Goal: Task Accomplishment & Management: Complete application form

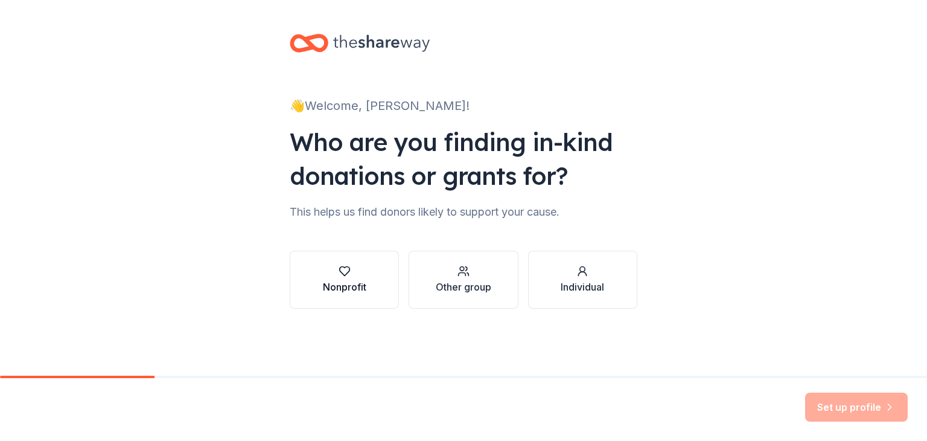
click at [347, 283] on div "Nonprofit" at bounding box center [344, 287] width 43 height 14
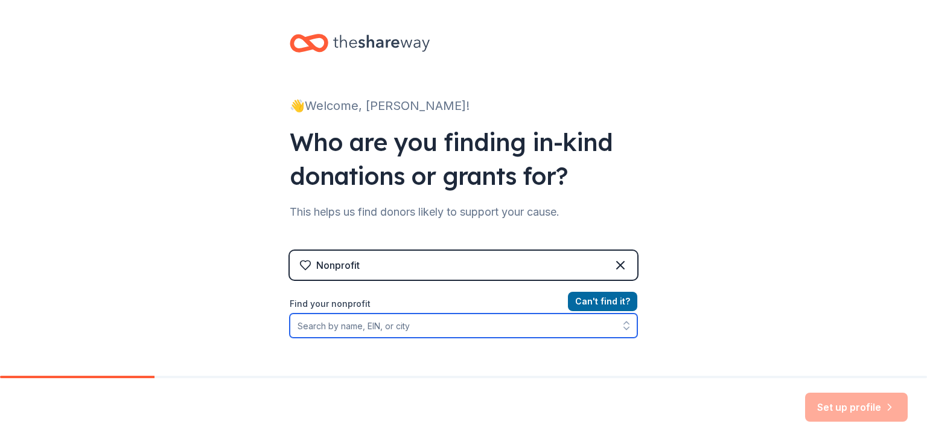
click at [458, 322] on input "Find your nonprofit" at bounding box center [464, 325] width 348 height 24
type input "S"
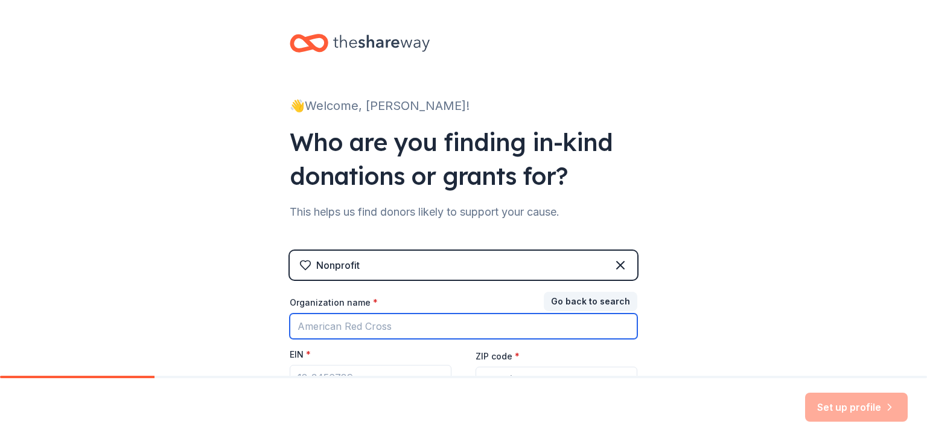
click at [394, 319] on input "Organization name *" at bounding box center [464, 325] width 348 height 25
type input "Madonna del Sasso School"
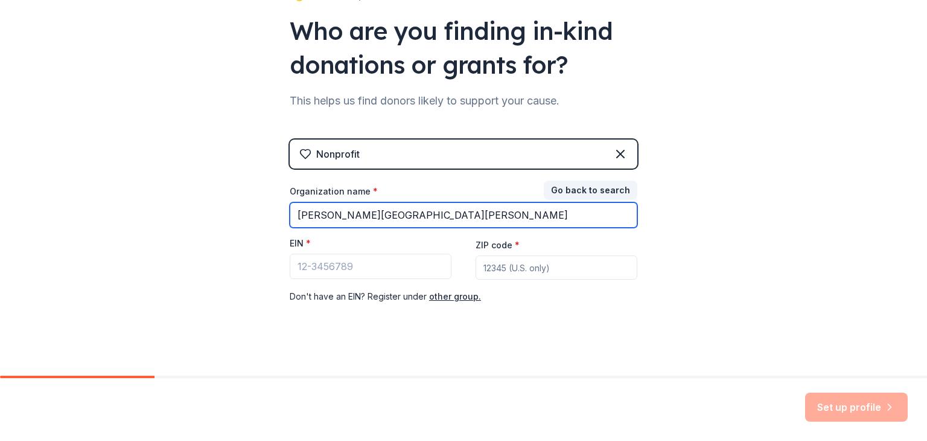
scroll to position [112, 0]
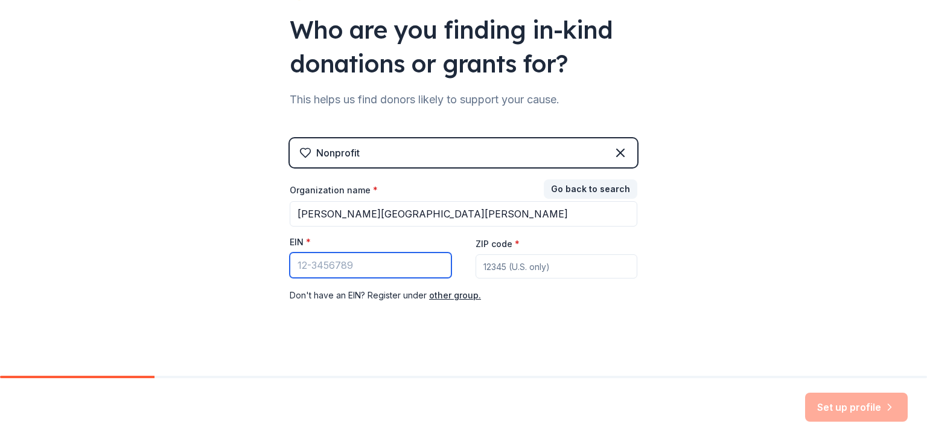
click at [409, 274] on input "EIN *" at bounding box center [371, 264] width 162 height 25
paste input "94-1658139"
type input "[US_EMPLOYER_IDENTIFICATION_NUMBER]"
click at [534, 269] on input "ZIP code *" at bounding box center [557, 266] width 162 height 24
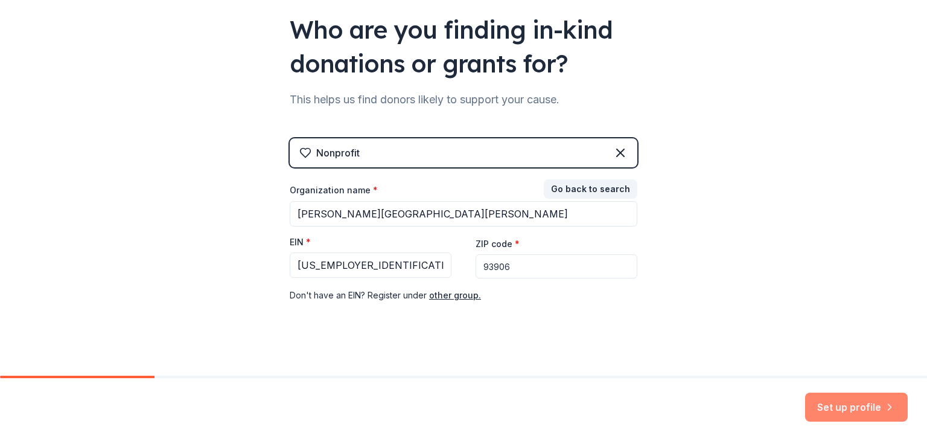
type input "93906"
click at [836, 413] on button "Set up profile" at bounding box center [856, 406] width 103 height 29
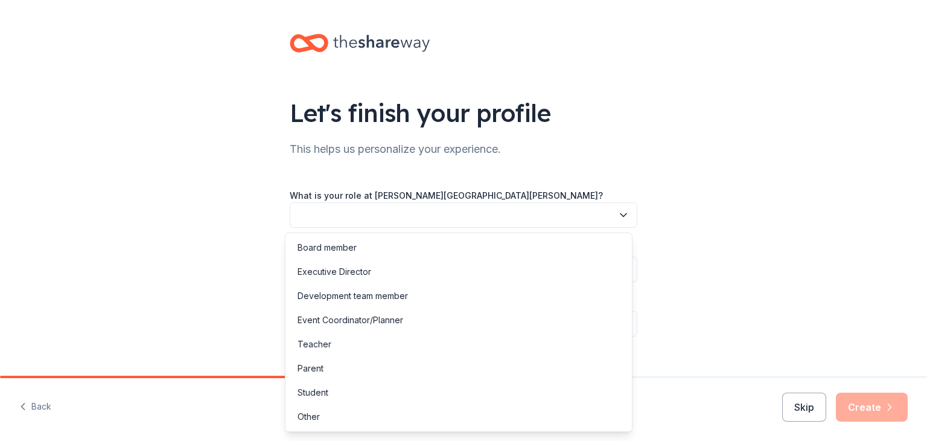
click at [497, 223] on button "button" at bounding box center [464, 214] width 348 height 25
click at [380, 298] on div "Development team member" at bounding box center [353, 296] width 110 height 14
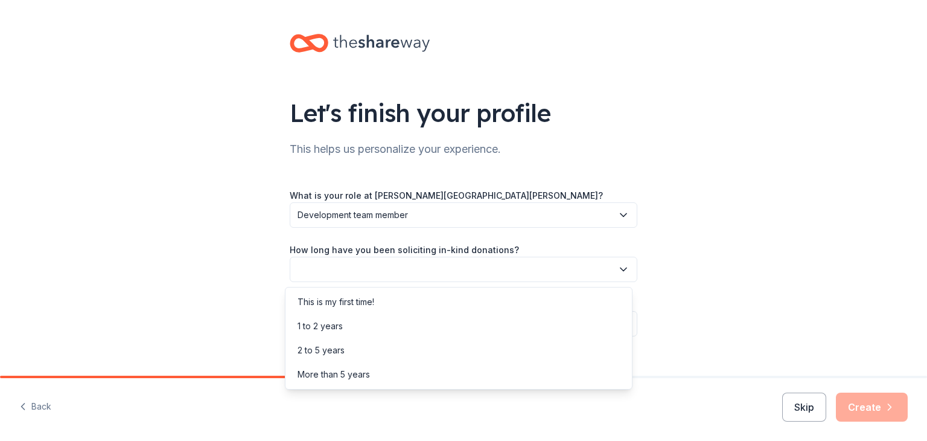
click at [442, 275] on button "button" at bounding box center [464, 269] width 348 height 25
click at [345, 324] on div "1 to 2 years" at bounding box center [459, 326] width 342 height 24
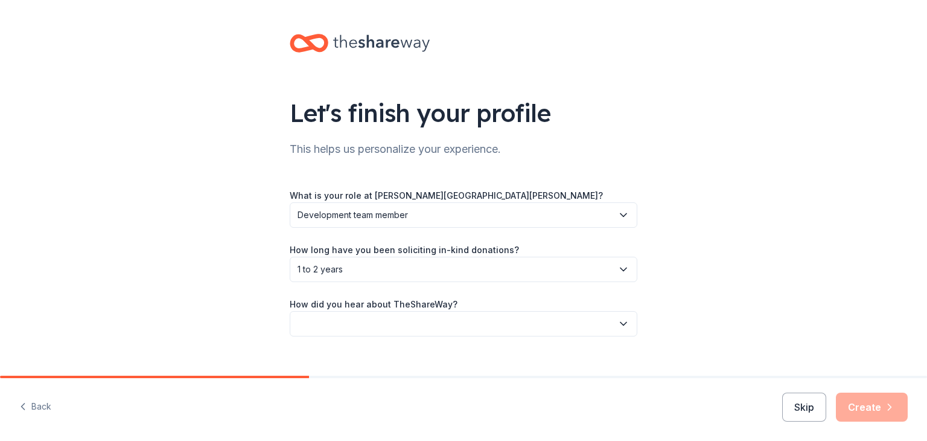
click at [403, 325] on button "button" at bounding box center [464, 323] width 348 height 25
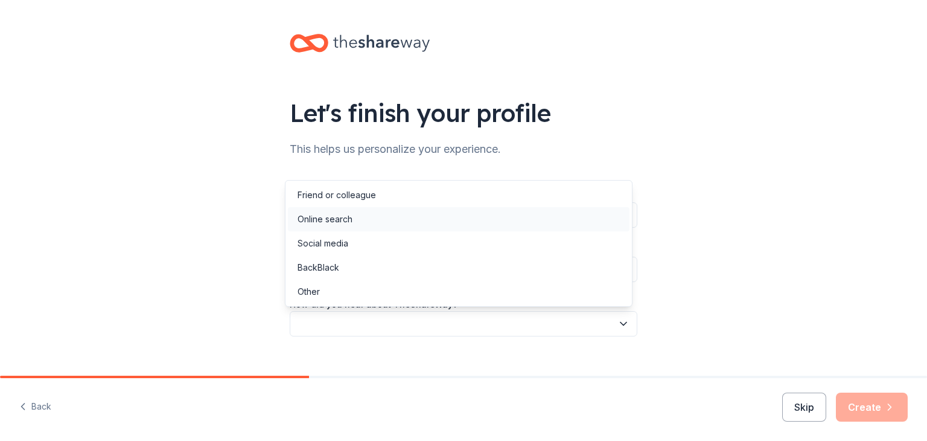
click at [371, 215] on div "Online search" at bounding box center [459, 219] width 342 height 24
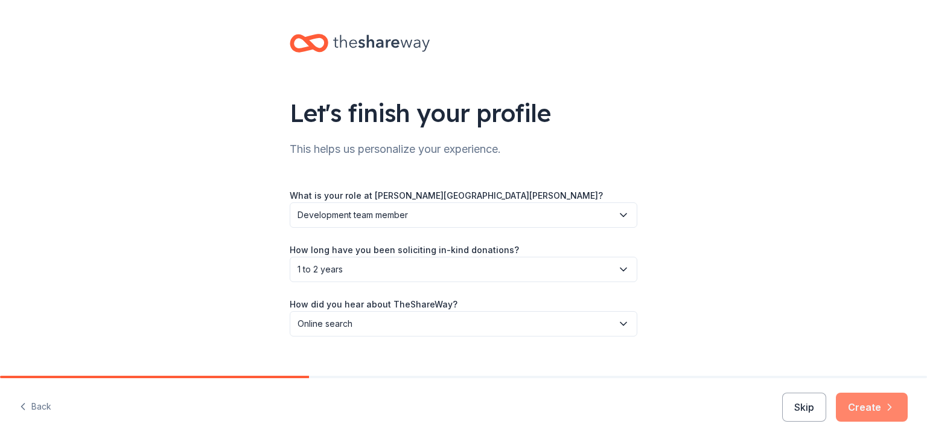
click at [857, 402] on button "Create" at bounding box center [872, 406] width 72 height 29
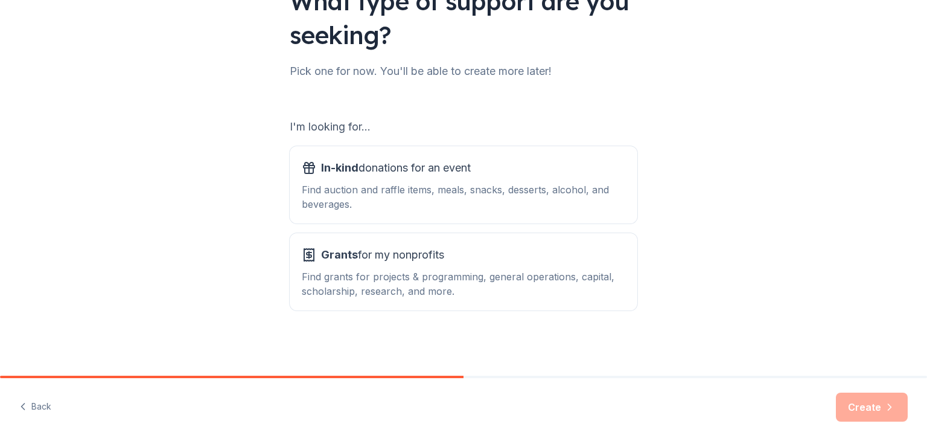
scroll to position [111, 0]
click at [473, 191] on div "Find auction and raffle items, meals, snacks, desserts, alcohol, and beverages." at bounding box center [464, 197] width 324 height 29
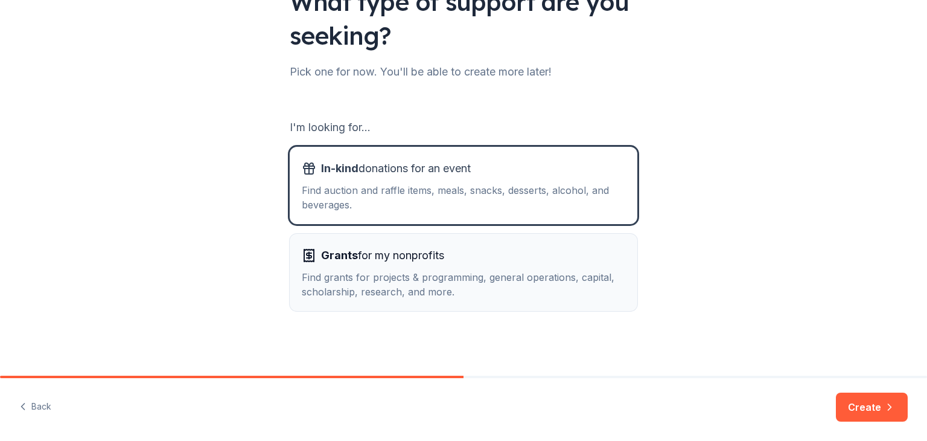
click at [449, 285] on div "Find grants for projects & programming, general operations, capital, scholarshi…" at bounding box center [464, 284] width 324 height 29
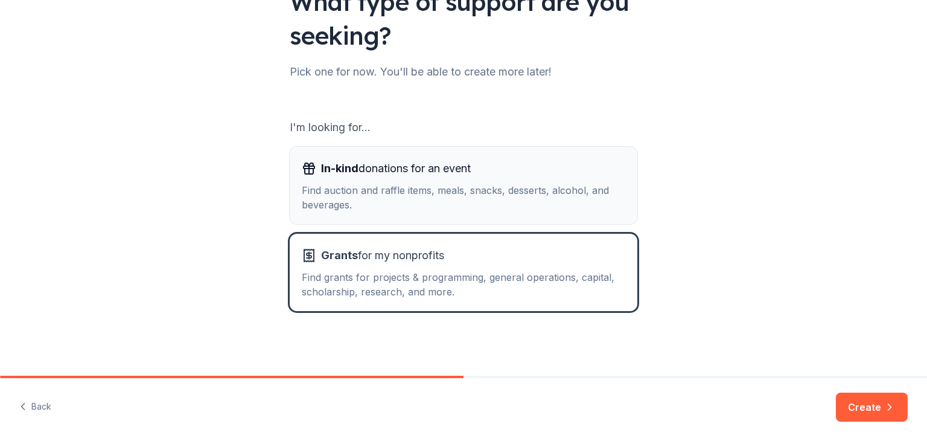
click at [544, 196] on div "Find auction and raffle items, meals, snacks, desserts, alcohol, and beverages." at bounding box center [464, 197] width 324 height 29
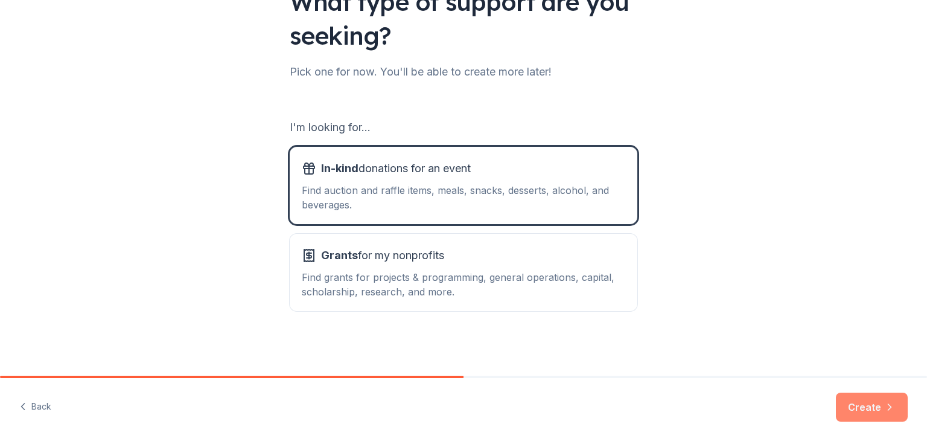
click at [865, 411] on button "Create" at bounding box center [872, 406] width 72 height 29
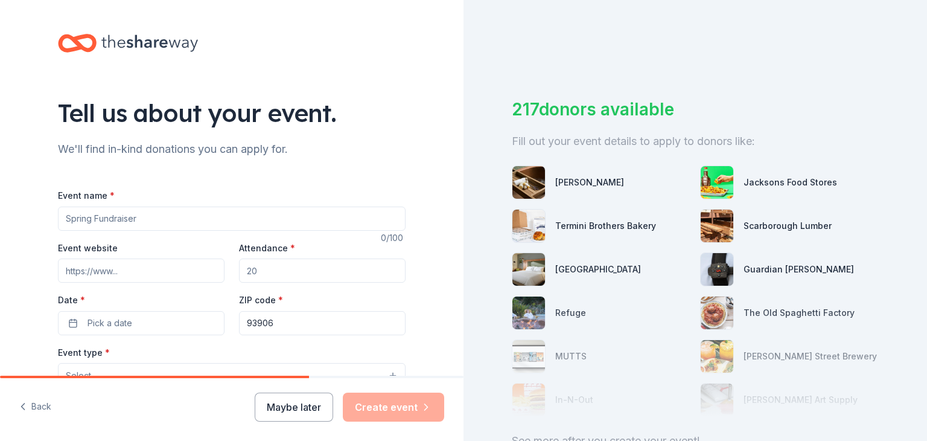
click at [159, 224] on input "Event name *" at bounding box center [232, 218] width 348 height 24
click at [145, 218] on input "Boots and Brews Fundraiser Gala" at bounding box center [232, 218] width 348 height 24
type input "Boots and Brews Benefit Gala"
click at [129, 260] on input "Event website" at bounding box center [141, 270] width 167 height 24
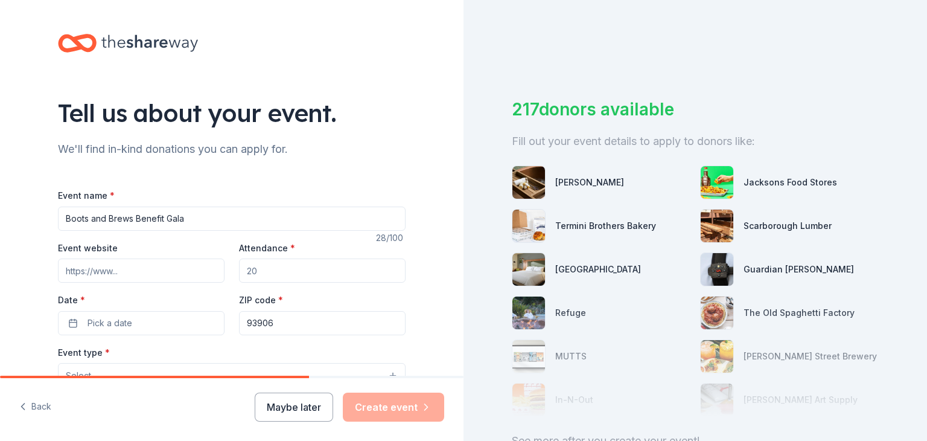
paste input "https://ourschool.support/MDS"
type input "https://ourschool.support/MDS"
click at [301, 281] on input "Attendance *" at bounding box center [322, 270] width 167 height 24
type input "240"
click at [153, 322] on button "Pick a date" at bounding box center [141, 323] width 167 height 24
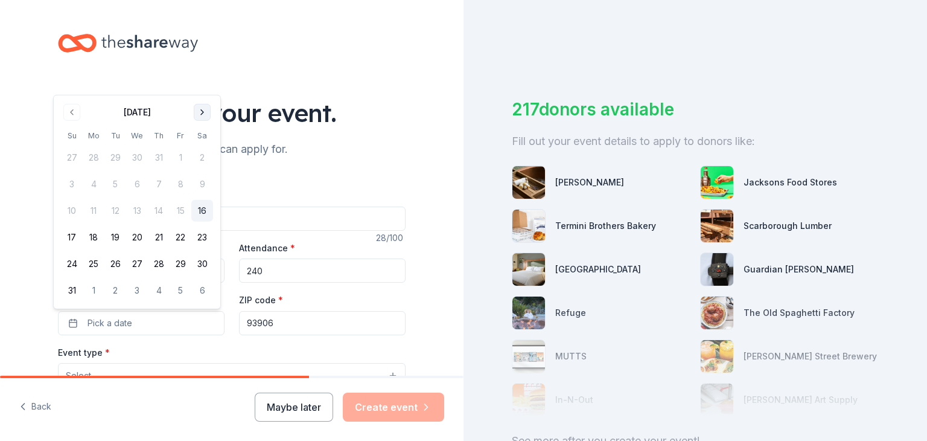
click at [200, 113] on button "Go to next month" at bounding box center [202, 112] width 17 height 17
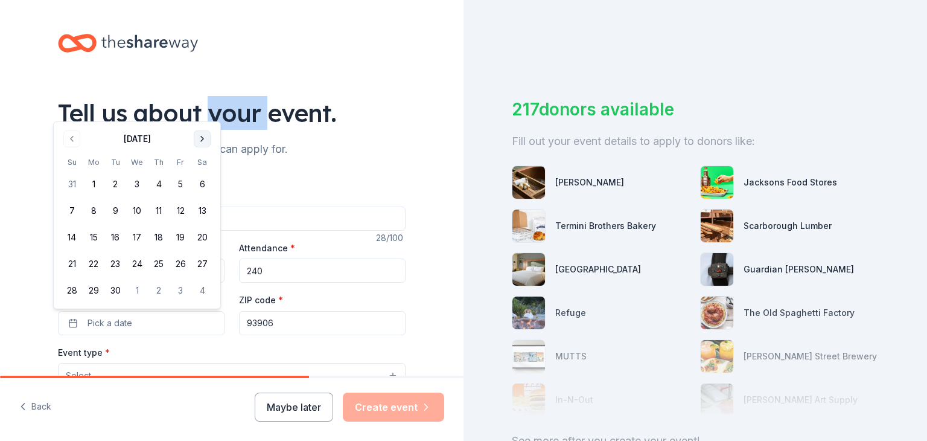
click at [200, 113] on div "Tell us about your event." at bounding box center [232, 113] width 348 height 34
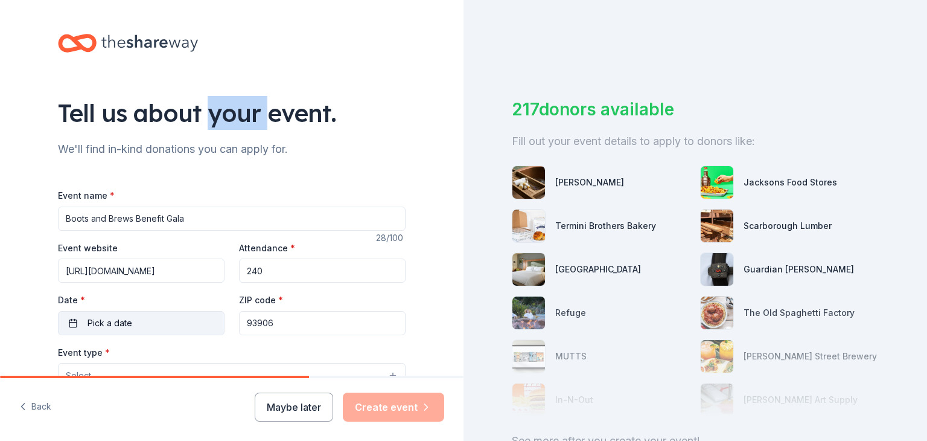
click at [171, 317] on button "Pick a date" at bounding box center [141, 323] width 167 height 24
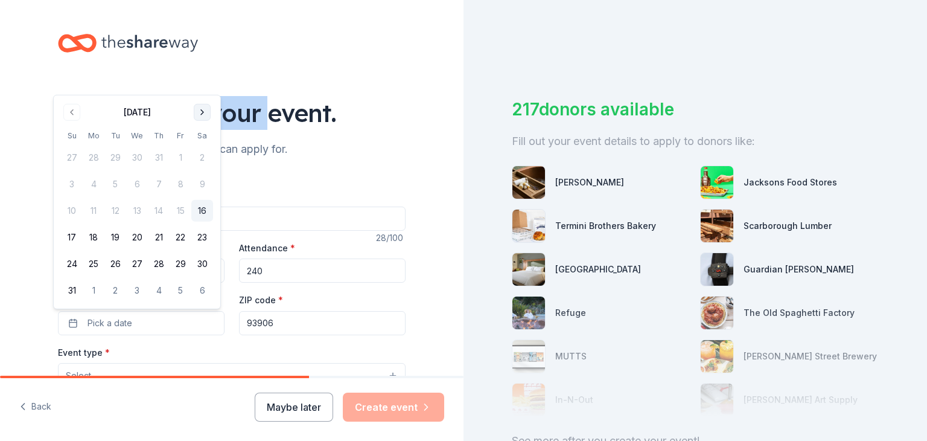
click at [199, 118] on button "Go to next month" at bounding box center [202, 112] width 17 height 17
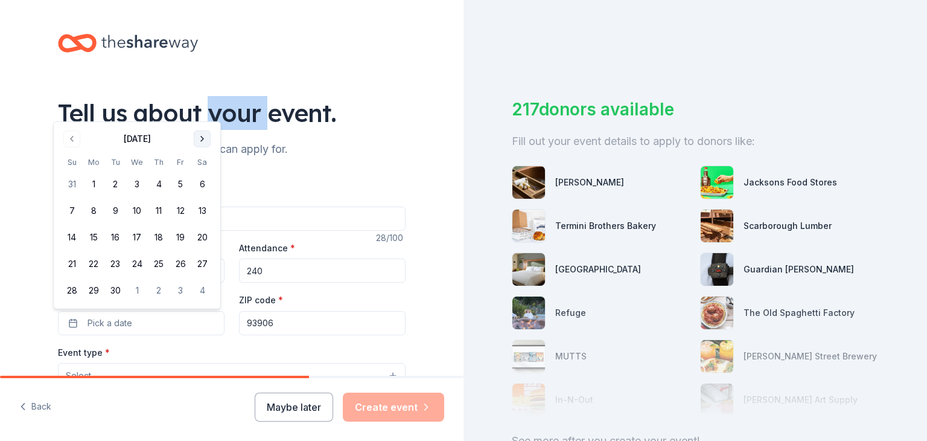
click at [205, 136] on button "Go to next month" at bounding box center [202, 138] width 17 height 17
click at [181, 216] on button "10" at bounding box center [181, 211] width 22 height 22
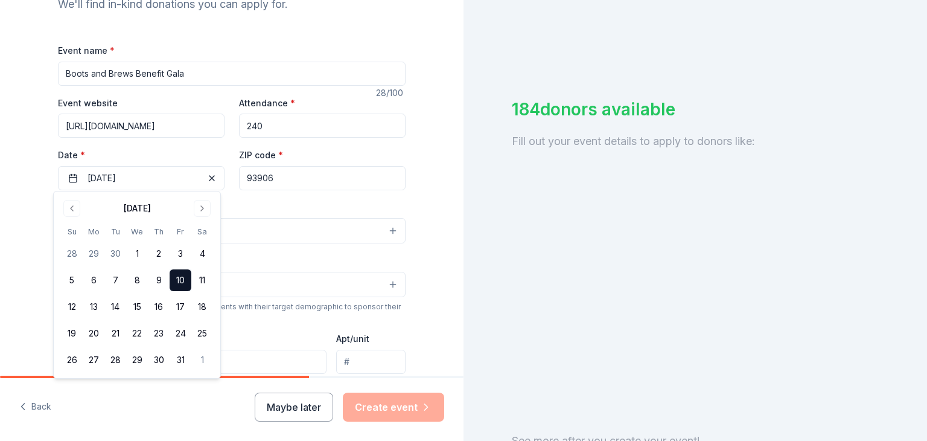
scroll to position [147, 0]
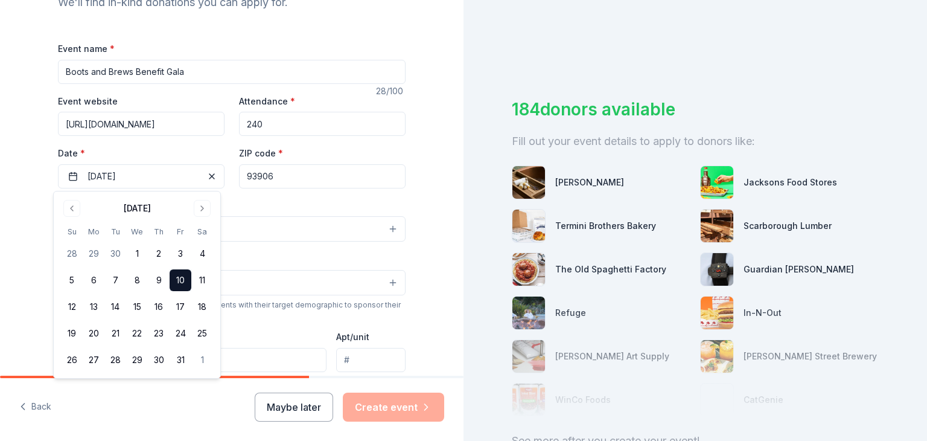
click at [330, 206] on div "Event type * Select" at bounding box center [232, 220] width 348 height 44
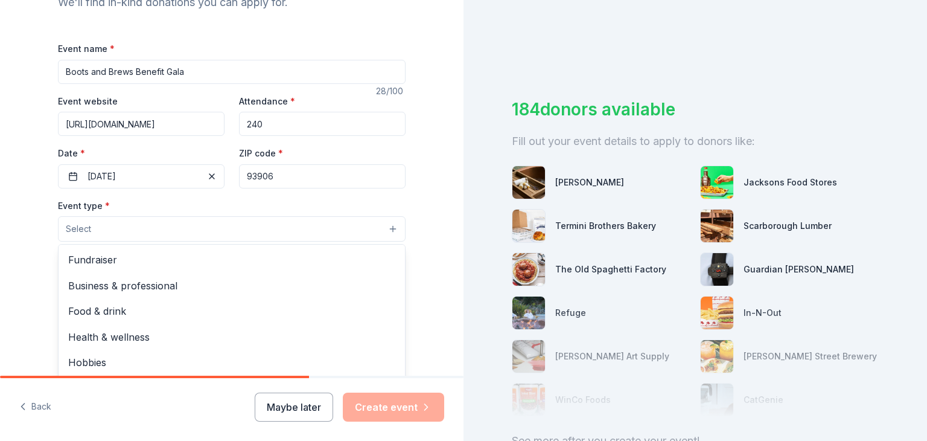
click at [254, 232] on button "Select" at bounding box center [232, 228] width 348 height 25
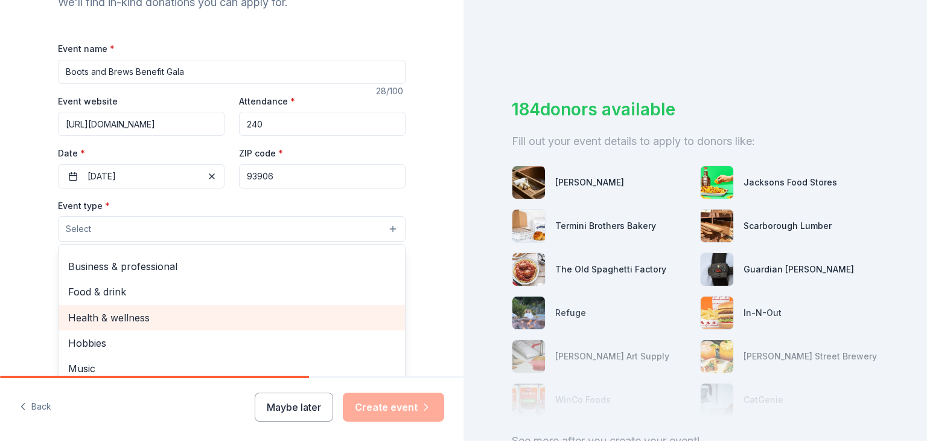
scroll to position [0, 0]
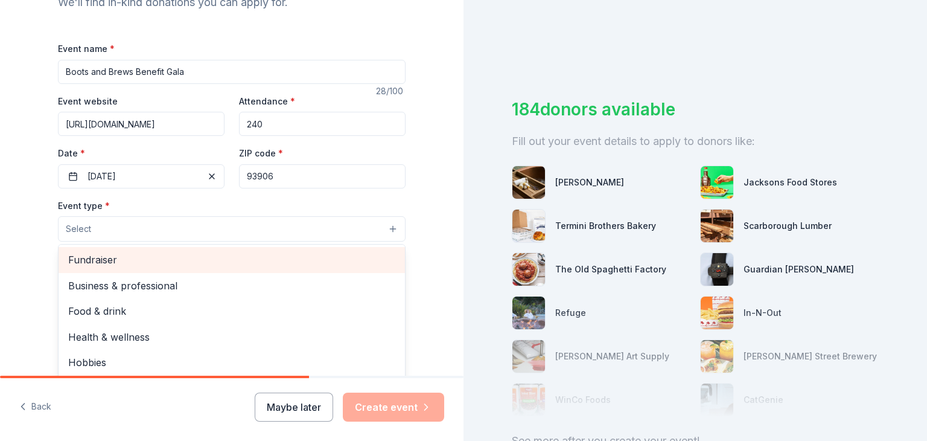
click at [114, 269] on div "Fundraiser" at bounding box center [232, 259] width 347 height 25
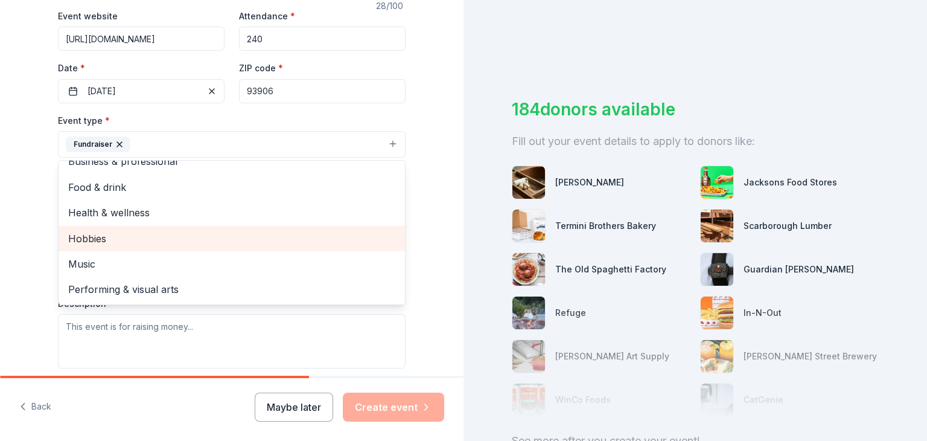
scroll to position [282, 0]
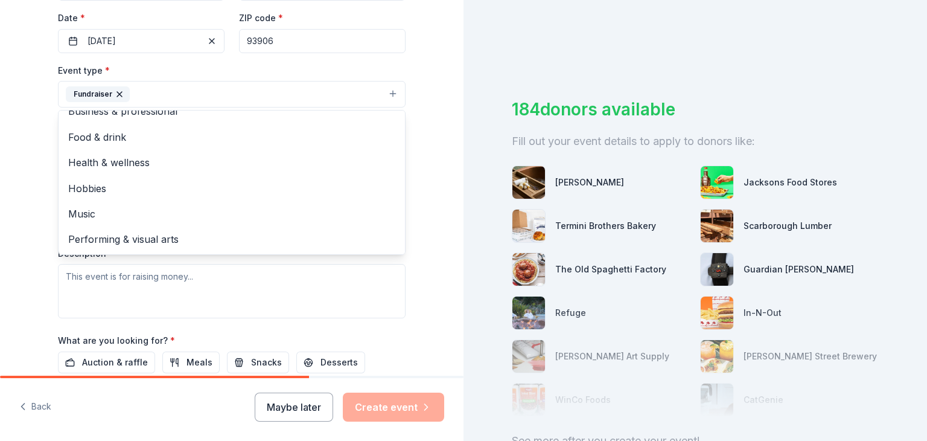
click at [0, 201] on div "Tell us about your event. We'll find in-kind donations you can apply for. Event…" at bounding box center [232, 120] width 464 height 805
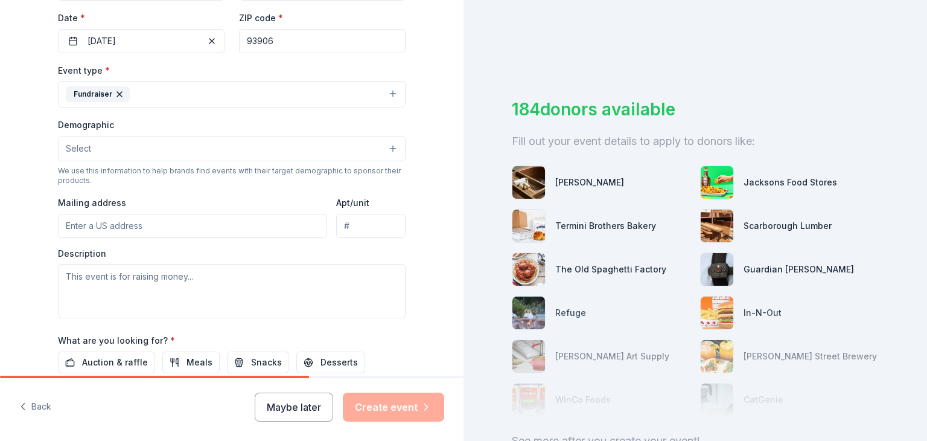
click at [102, 222] on input "Mailing address" at bounding box center [192, 226] width 269 height 24
type input "20 Santa Teresa Way, Salinas, CA, 93906"
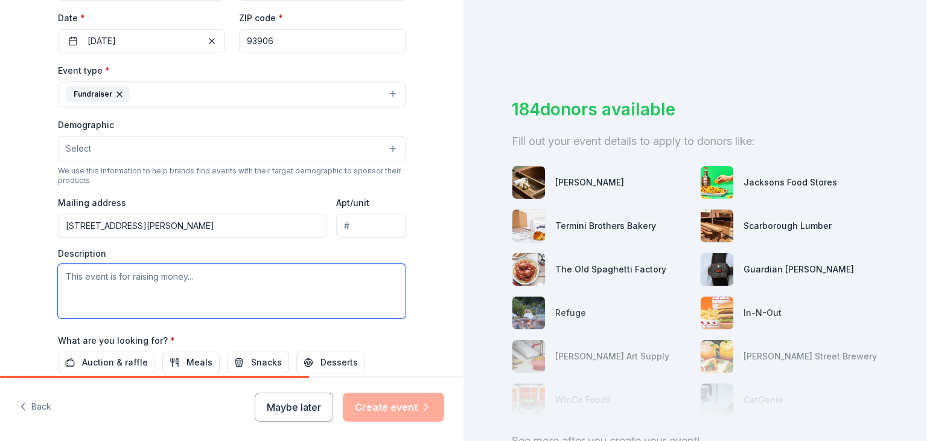
click at [205, 274] on textarea at bounding box center [232, 291] width 348 height 54
click at [198, 281] on textarea at bounding box center [232, 291] width 348 height 54
click at [188, 280] on textarea "T" at bounding box center [232, 291] width 348 height 54
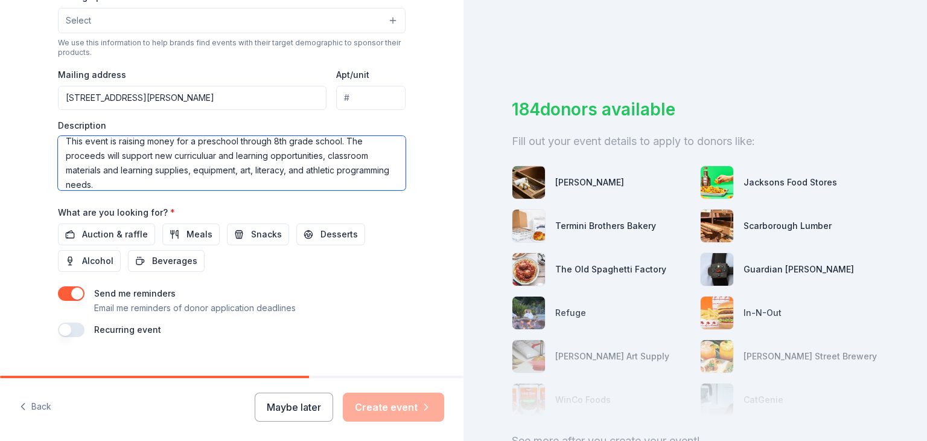
scroll to position [410, 0]
type textarea "This event is raising money for a preschool through 8th grade school. The proce…"
click at [122, 237] on span "Auction & raffle" at bounding box center [115, 234] width 66 height 14
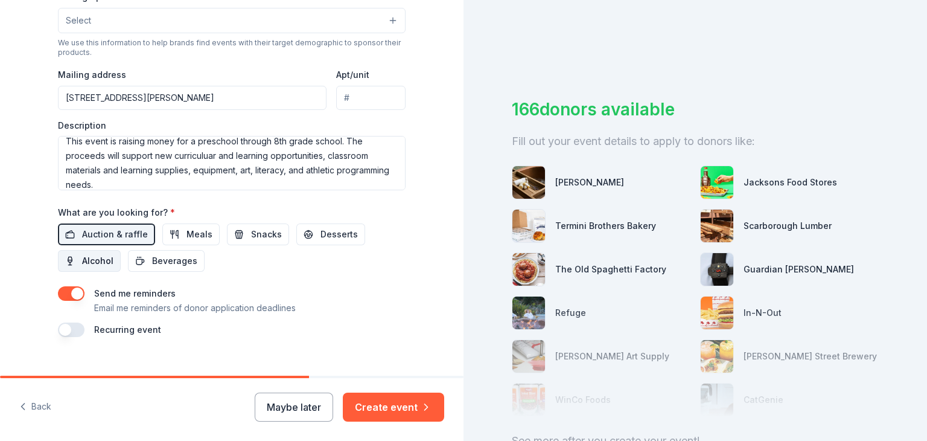
click at [97, 264] on span "Alcohol" at bounding box center [97, 261] width 31 height 14
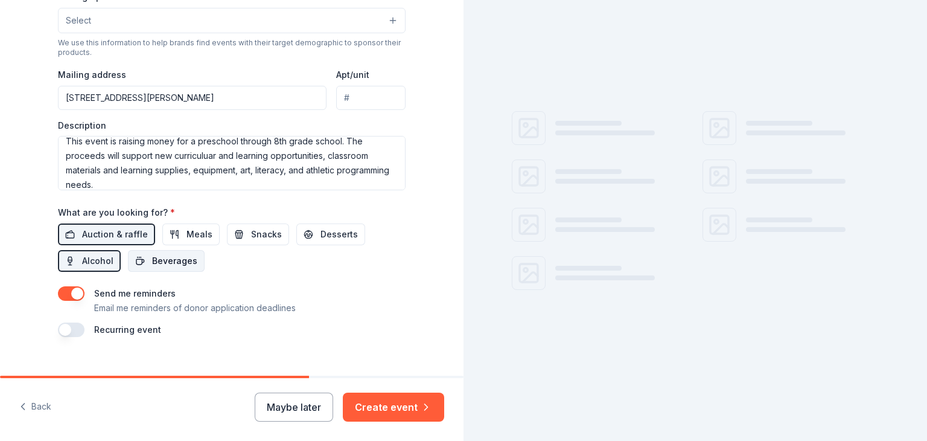
click at [191, 265] on button "Beverages" at bounding box center [166, 261] width 77 height 22
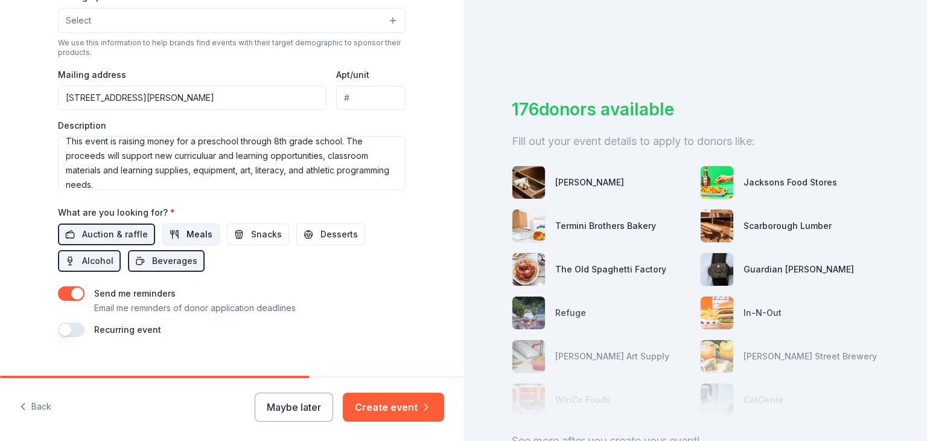
click at [185, 223] on button "Meals" at bounding box center [190, 234] width 57 height 22
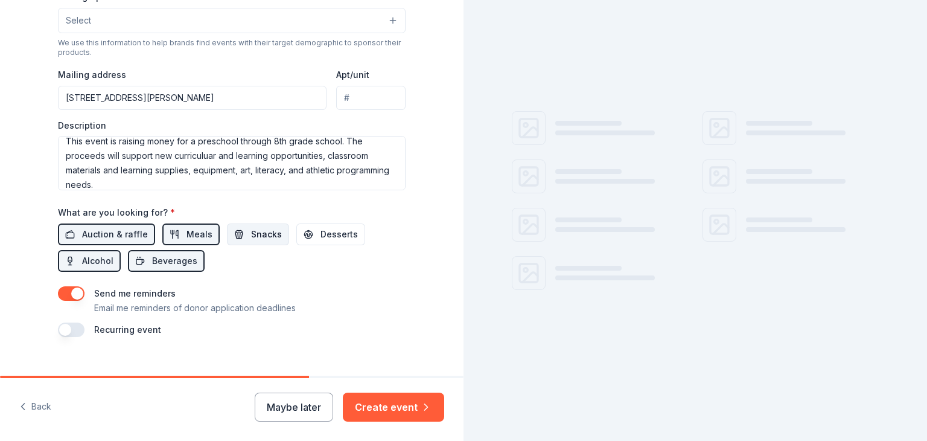
click at [234, 232] on button "Snacks" at bounding box center [258, 234] width 62 height 22
click at [298, 234] on button "Desserts" at bounding box center [330, 234] width 69 height 22
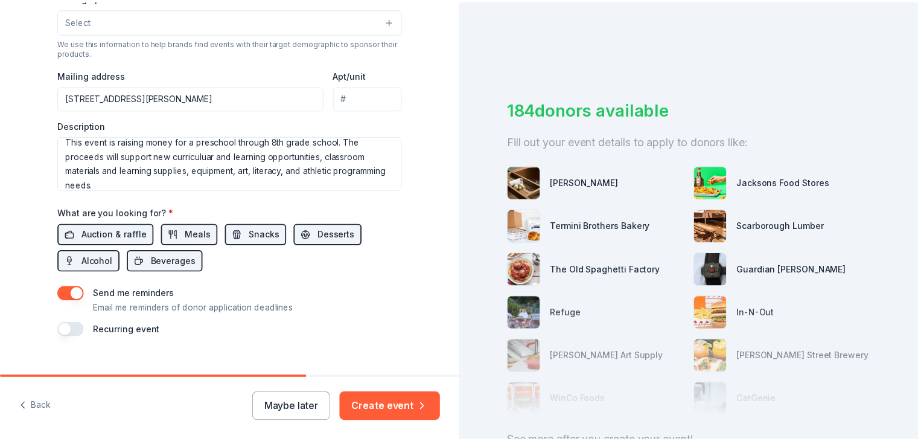
scroll to position [429, 0]
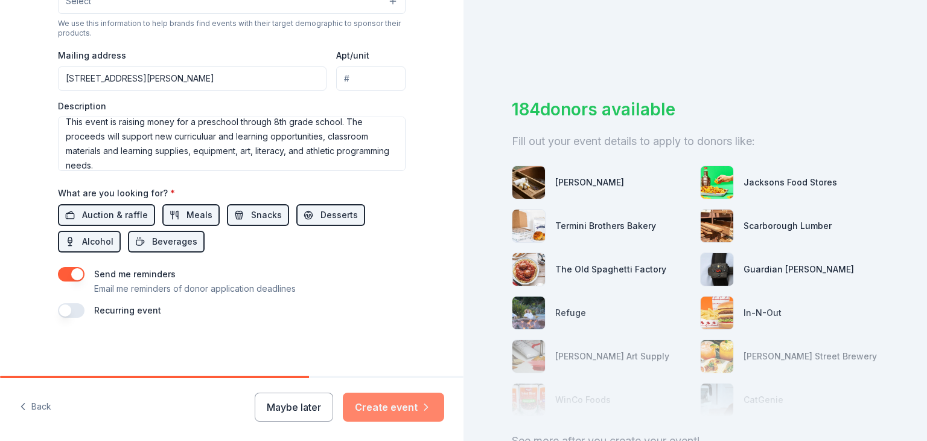
click at [406, 406] on button "Create event" at bounding box center [393, 406] width 101 height 29
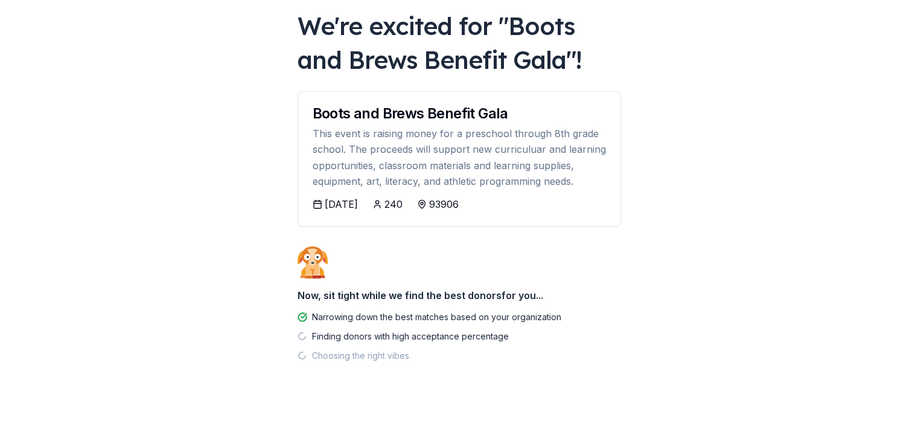
scroll to position [69, 0]
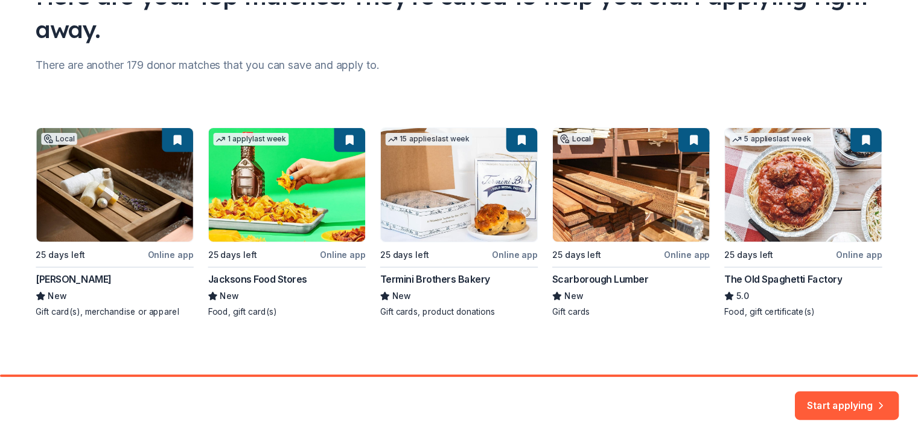
scroll to position [120, 0]
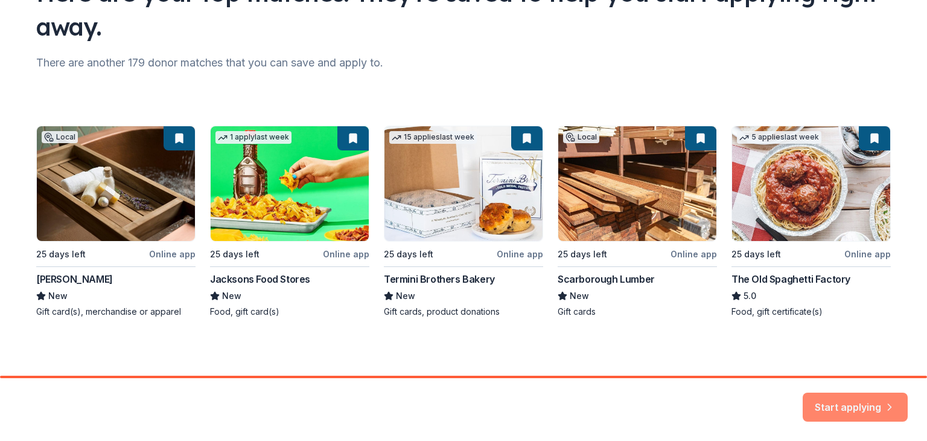
click at [894, 400] on icon "button" at bounding box center [890, 400] width 12 height 12
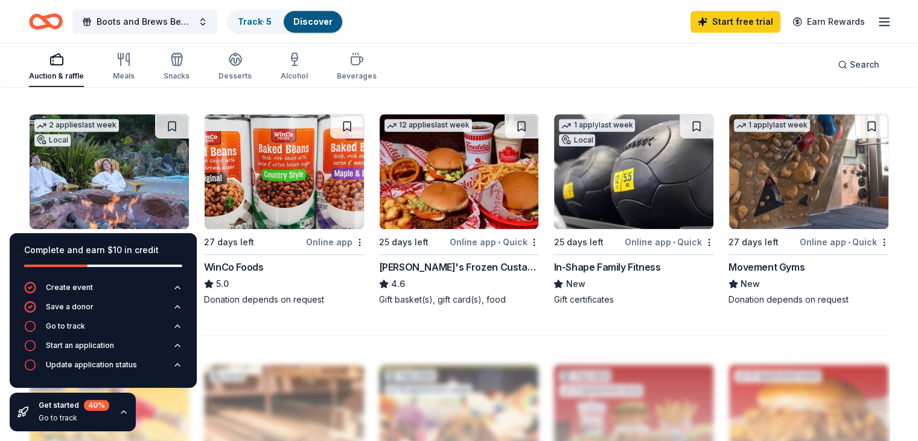
scroll to position [794, 0]
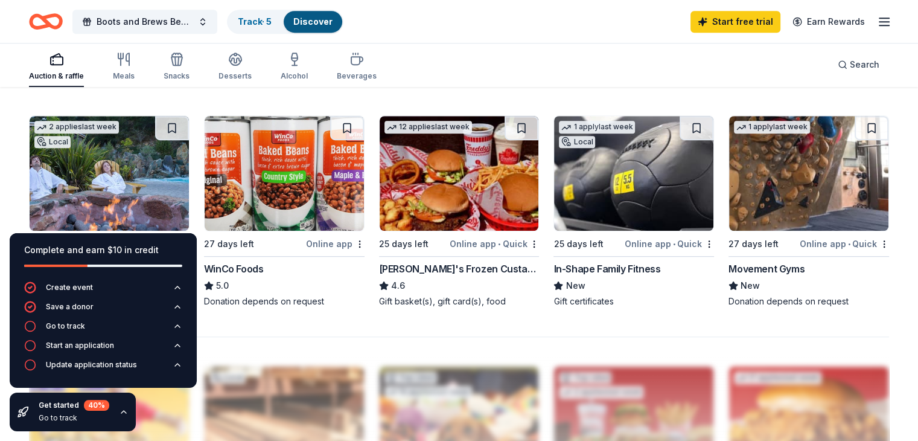
click at [632, 155] on img at bounding box center [633, 173] width 159 height 115
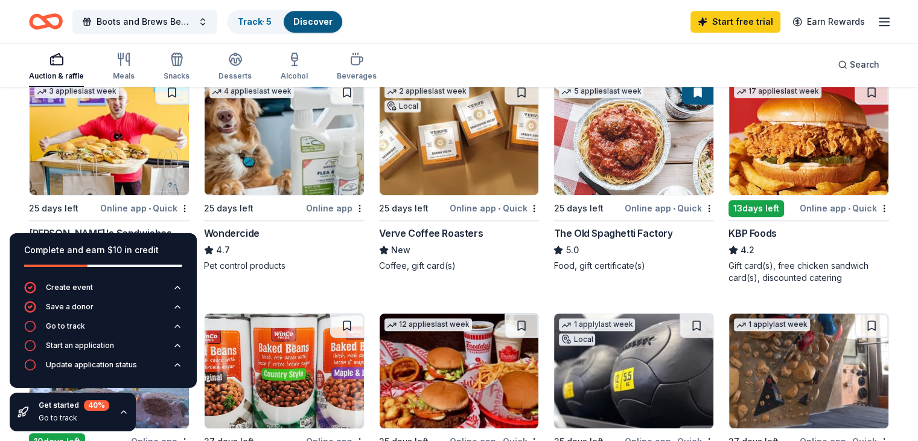
scroll to position [591, 0]
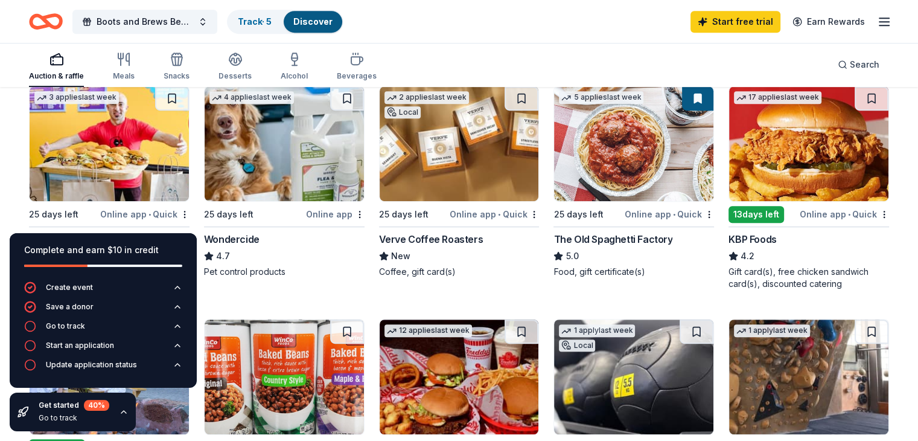
click at [624, 165] on img at bounding box center [633, 143] width 159 height 115
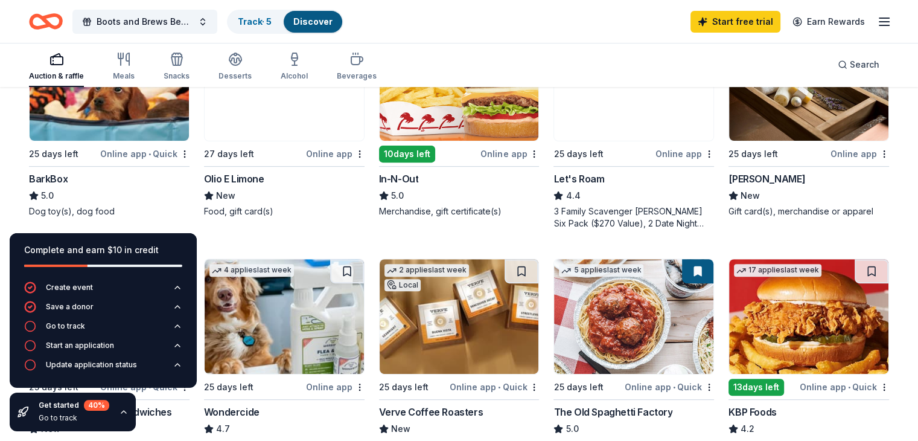
scroll to position [418, 0]
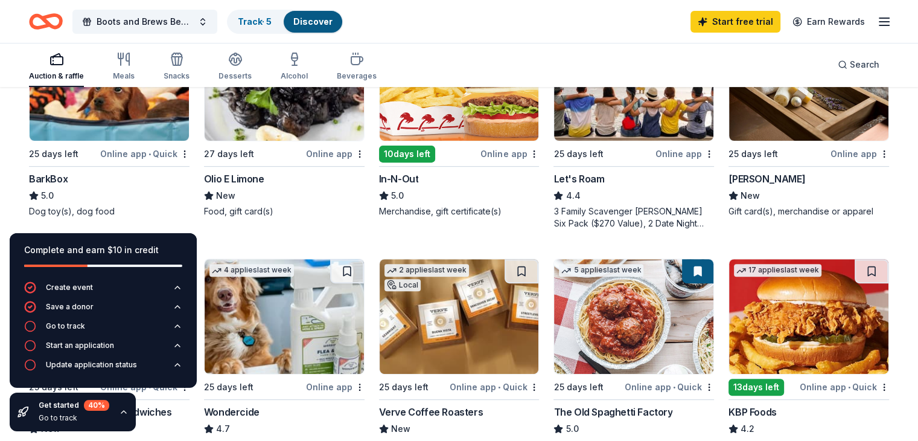
click at [125, 123] on img at bounding box center [109, 83] width 159 height 115
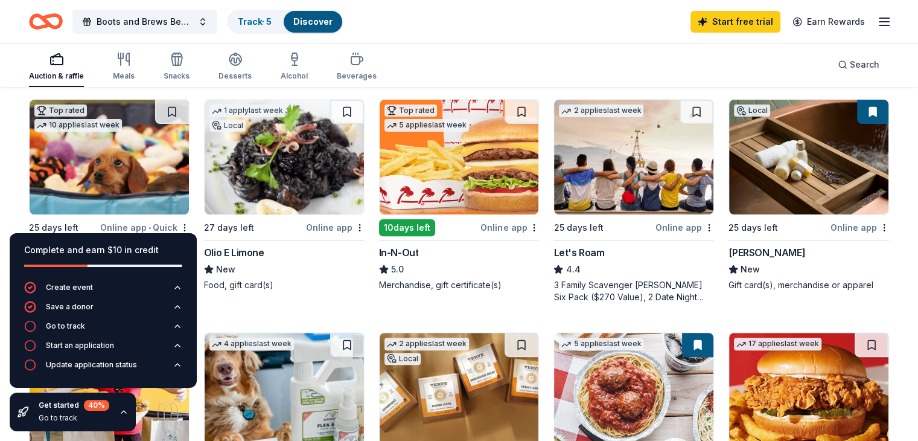
scroll to position [345, 0]
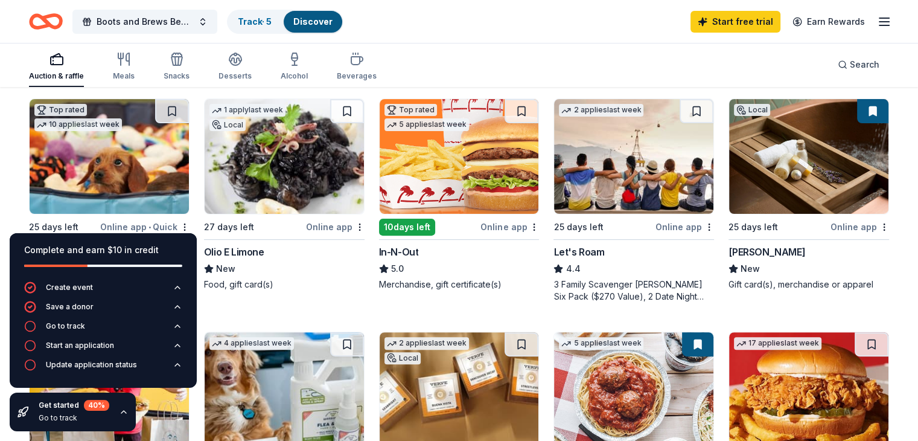
click at [275, 136] on img at bounding box center [284, 156] width 159 height 115
click at [629, 172] on img at bounding box center [633, 156] width 159 height 115
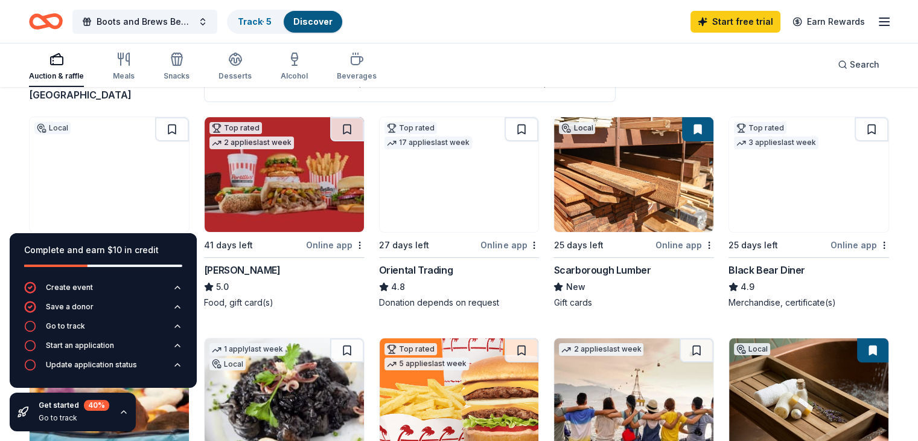
scroll to position [104, 0]
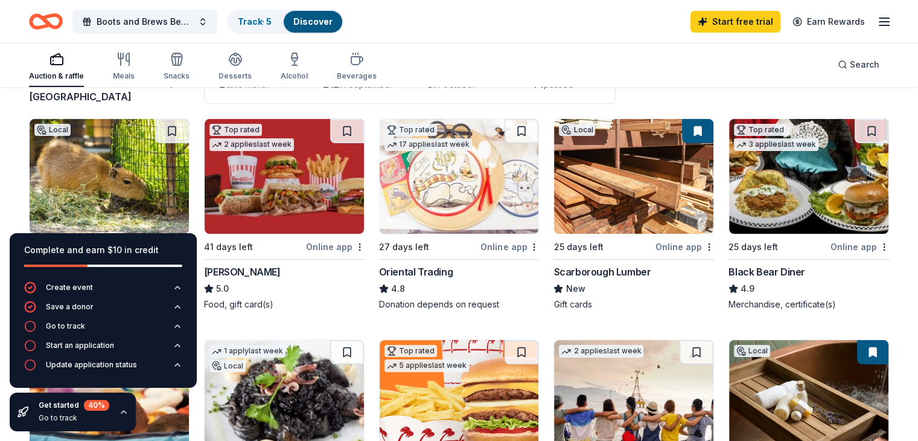
click at [623, 193] on img at bounding box center [633, 176] width 159 height 115
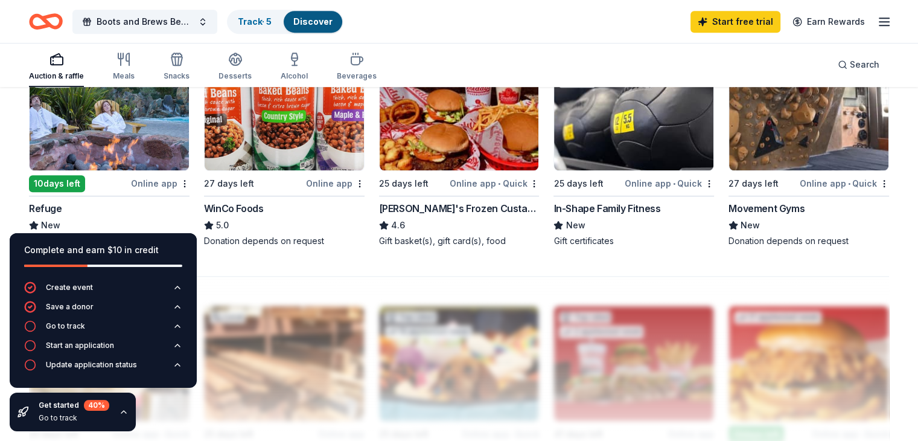
scroll to position [855, 0]
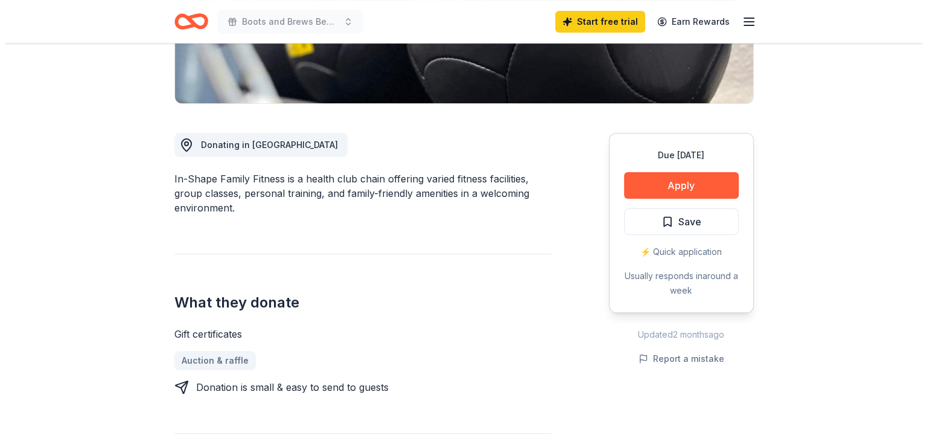
scroll to position [269, 0]
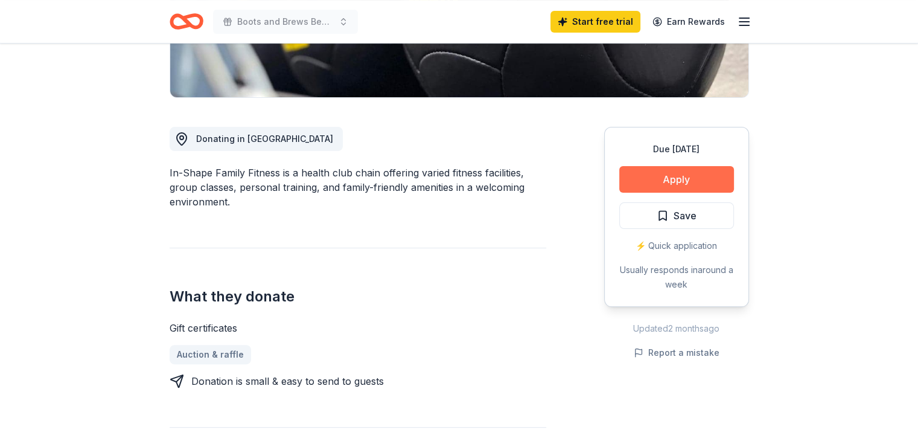
click at [650, 180] on button "Apply" at bounding box center [676, 179] width 115 height 27
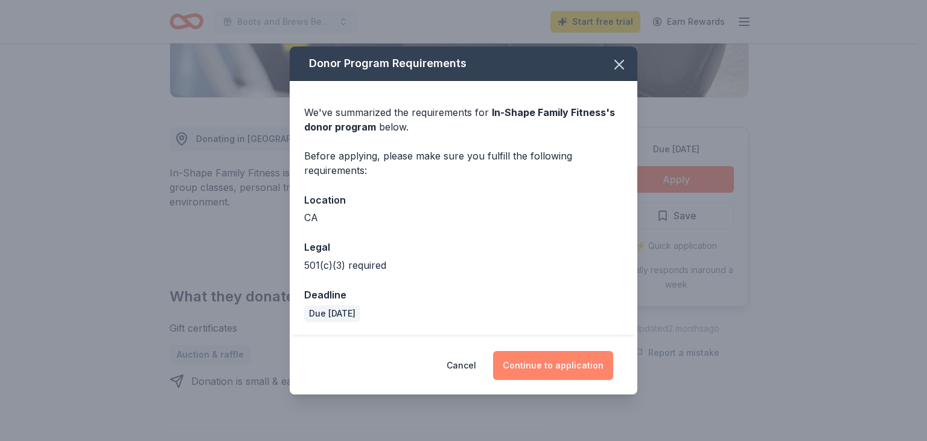
click at [554, 371] on button "Continue to application" at bounding box center [553, 365] width 120 height 29
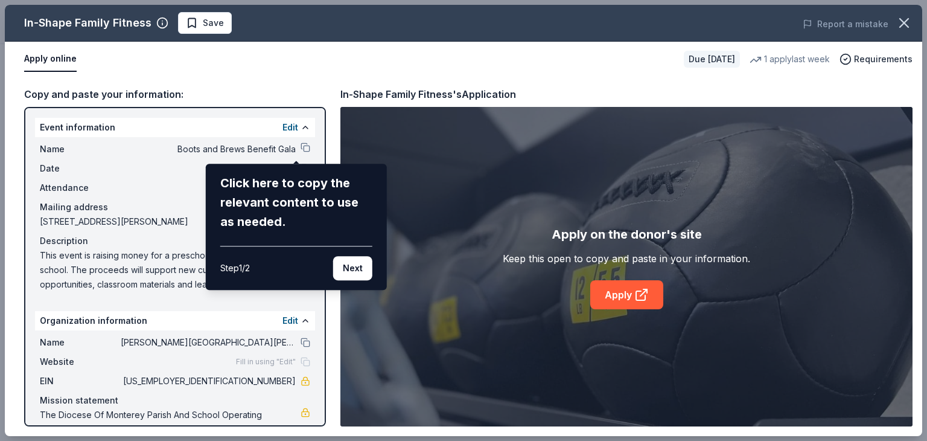
click at [296, 145] on div "In-Shape Family Fitness Save Report a mistake Apply online Due in 25 days 1 app…" at bounding box center [464, 220] width 918 height 431
click at [360, 261] on button "Next" at bounding box center [352, 268] width 39 height 24
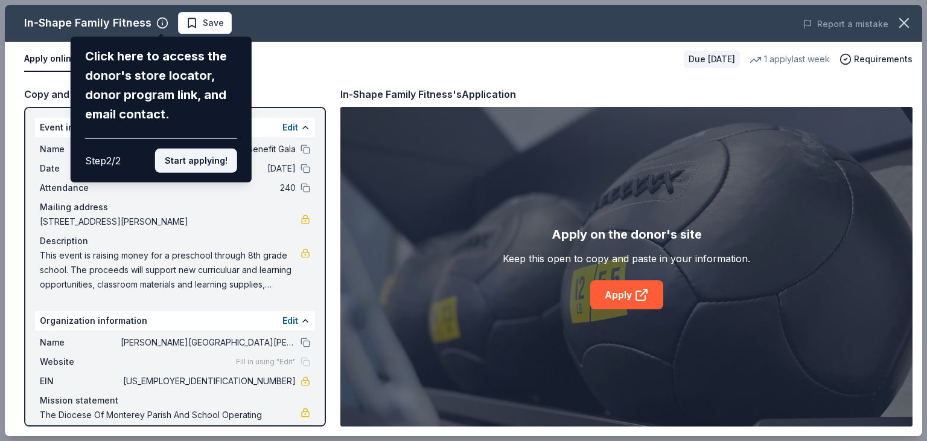
click at [188, 169] on button "Start applying!" at bounding box center [196, 161] width 82 height 24
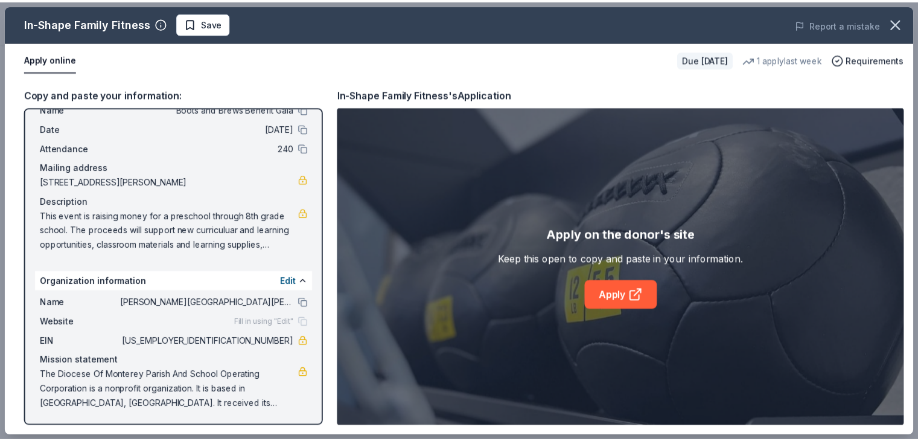
scroll to position [0, 0]
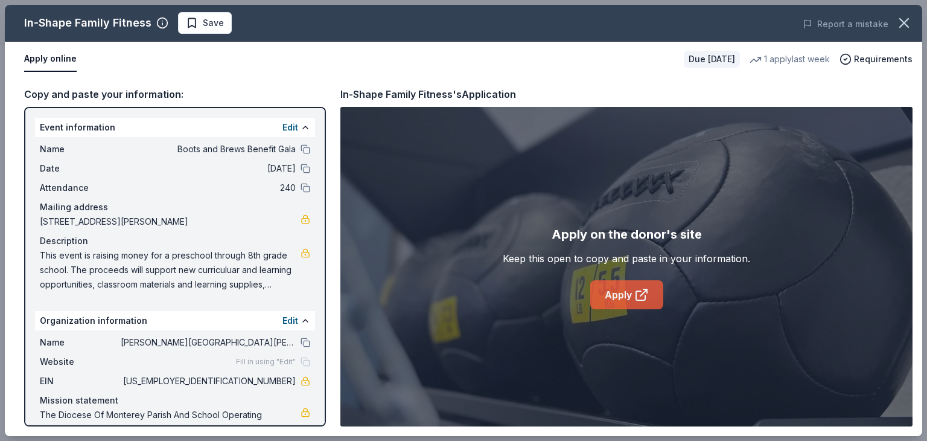
click at [616, 298] on link "Apply" at bounding box center [627, 294] width 73 height 29
click at [301, 153] on button at bounding box center [306, 149] width 10 height 10
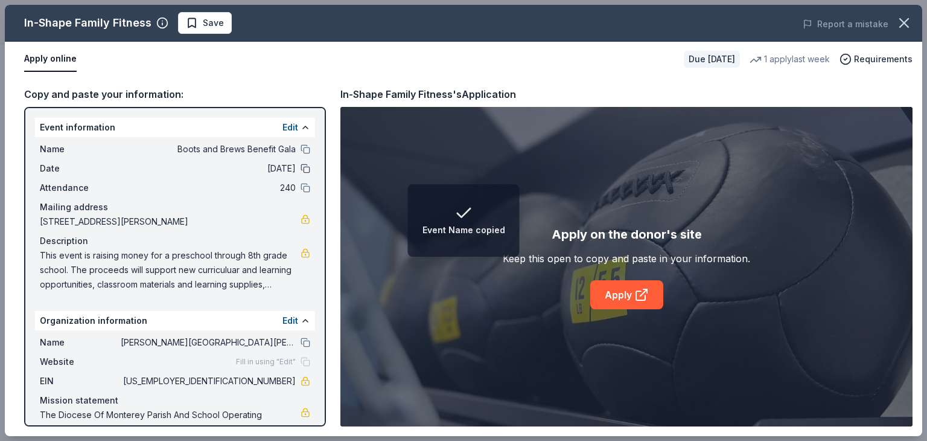
click at [301, 168] on button at bounding box center [306, 169] width 10 height 10
click at [301, 187] on button at bounding box center [306, 188] width 10 height 10
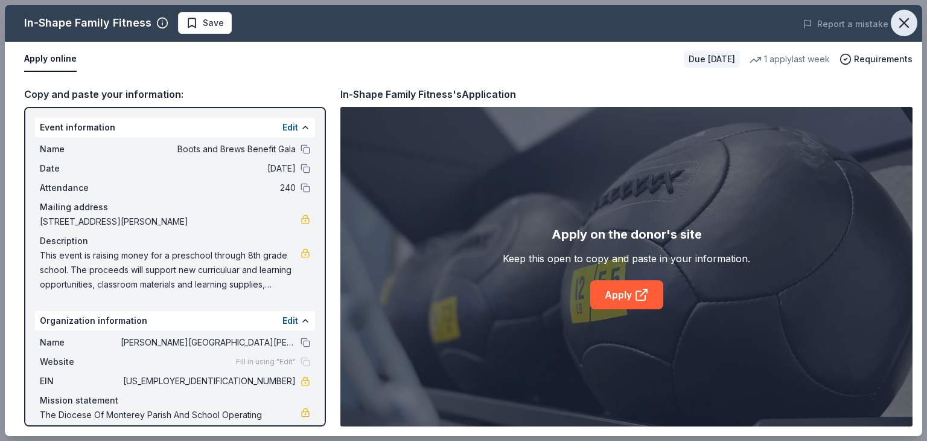
click at [907, 19] on icon "button" at bounding box center [904, 22] width 17 height 17
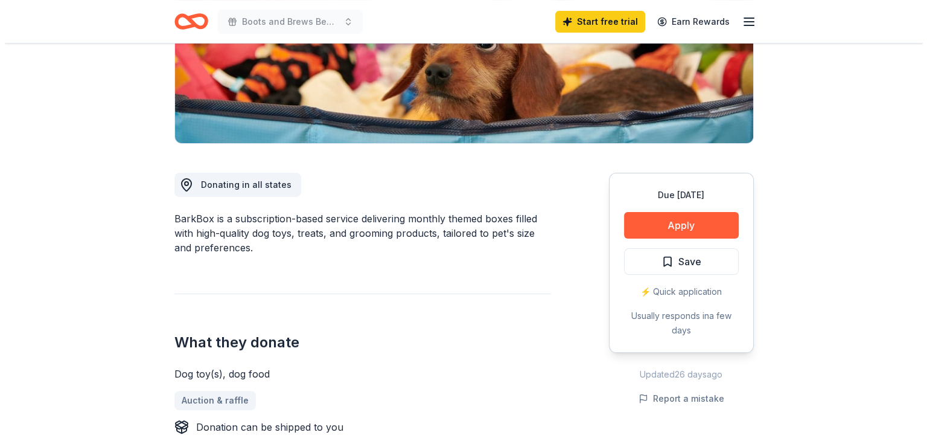
scroll to position [222, 0]
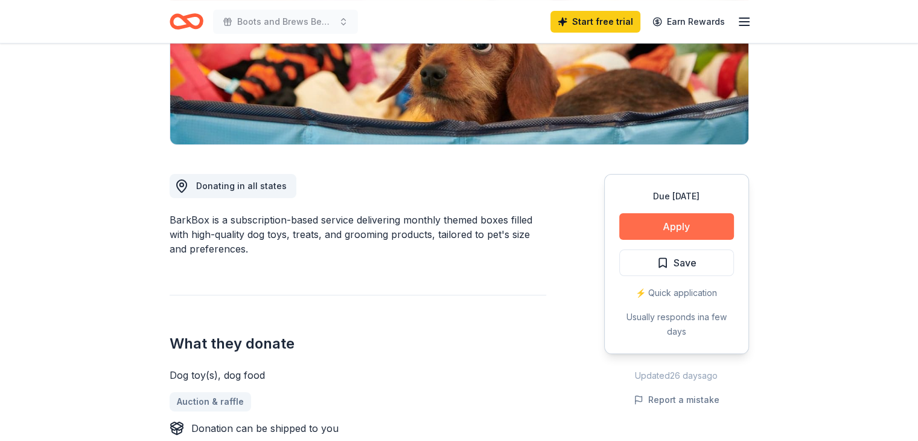
click at [650, 222] on button "Apply" at bounding box center [676, 226] width 115 height 27
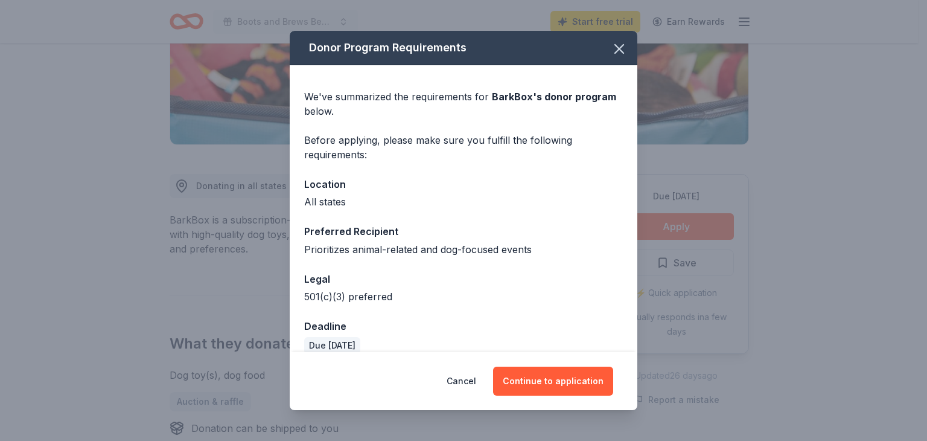
scroll to position [16, 0]
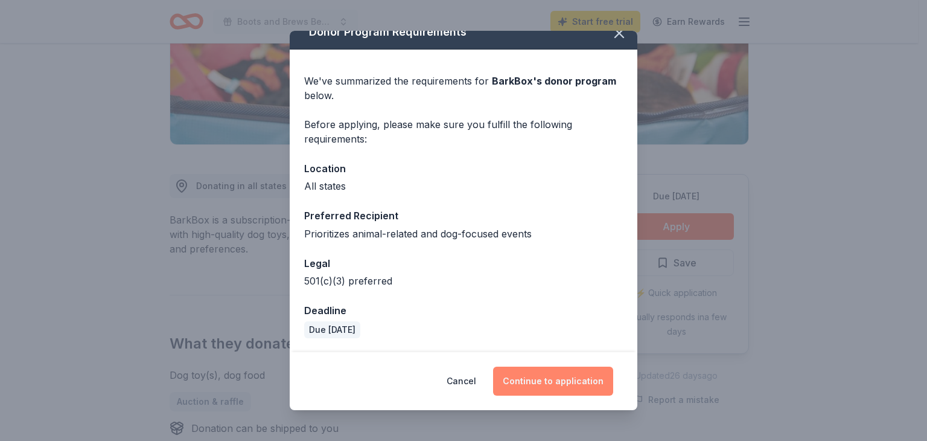
click at [533, 387] on button "Continue to application" at bounding box center [553, 381] width 120 height 29
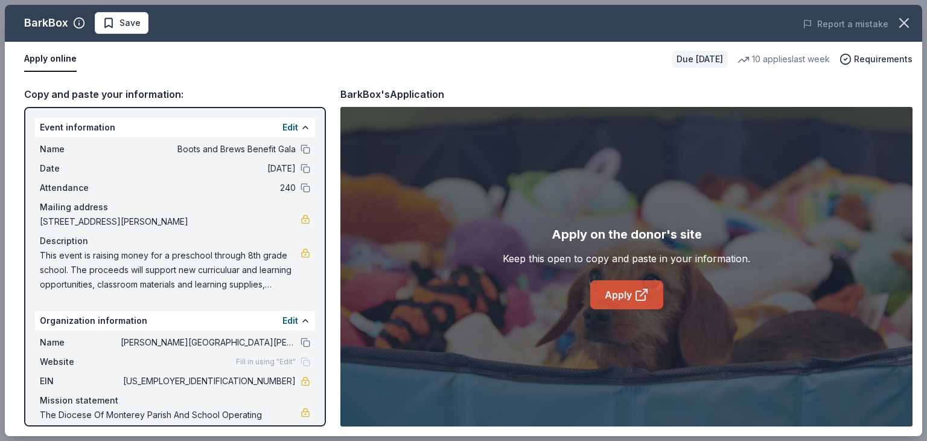
click at [608, 296] on link "Apply" at bounding box center [627, 294] width 73 height 29
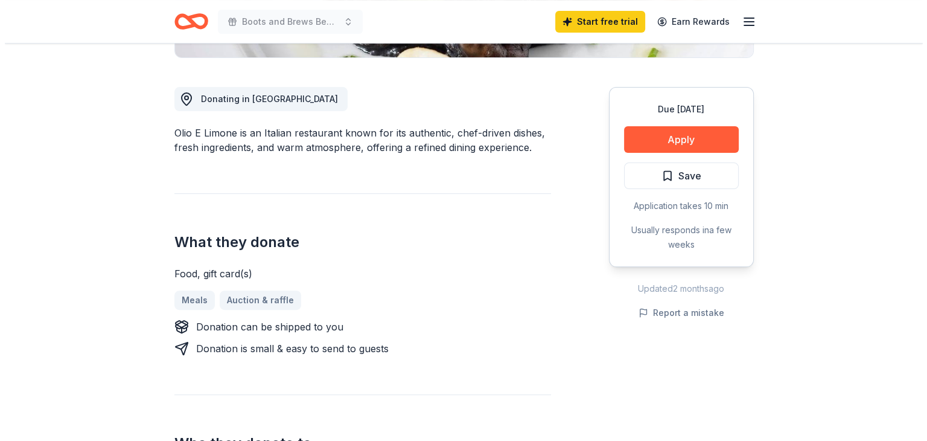
scroll to position [309, 0]
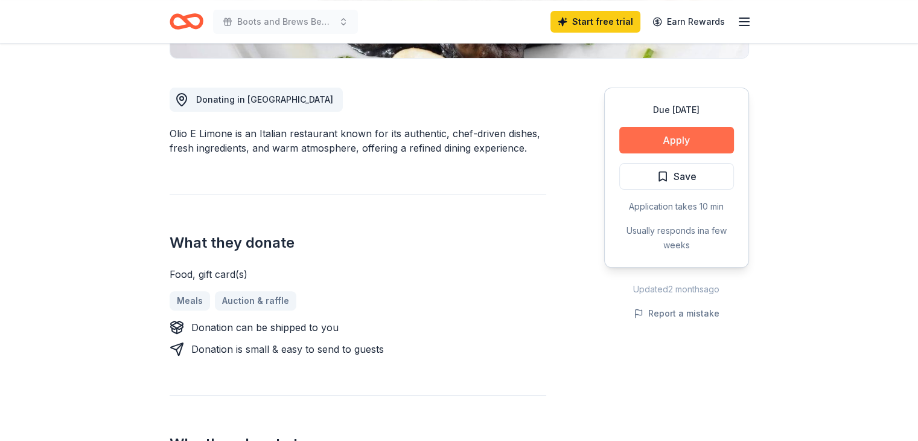
click at [649, 144] on button "Apply" at bounding box center [676, 140] width 115 height 27
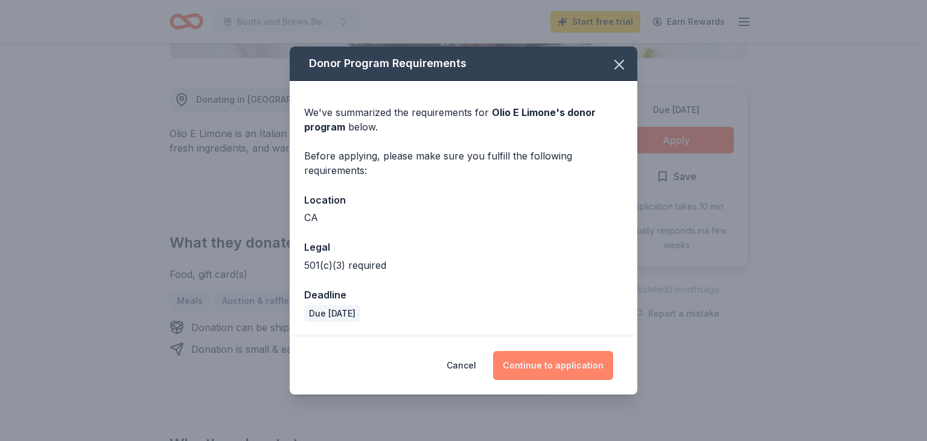
click at [531, 370] on button "Continue to application" at bounding box center [553, 365] width 120 height 29
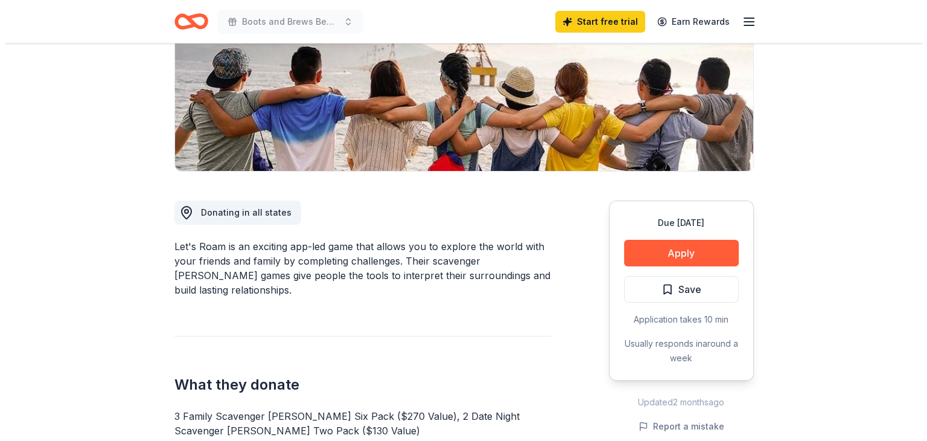
scroll to position [197, 0]
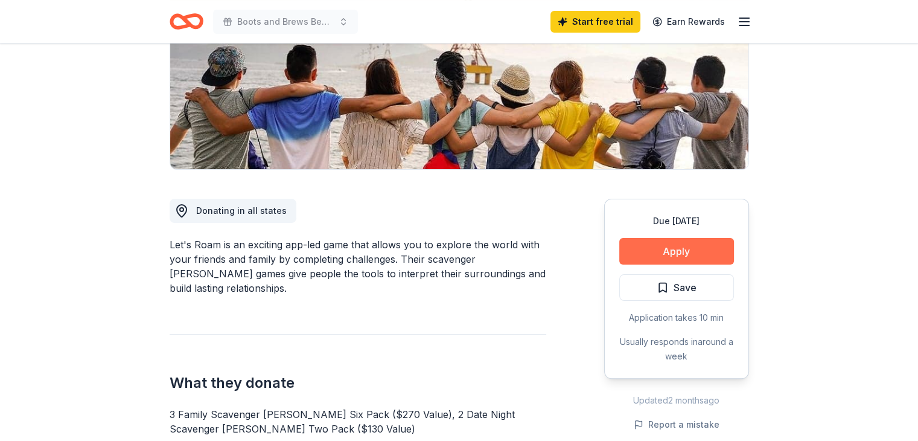
click at [672, 252] on button "Apply" at bounding box center [676, 251] width 115 height 27
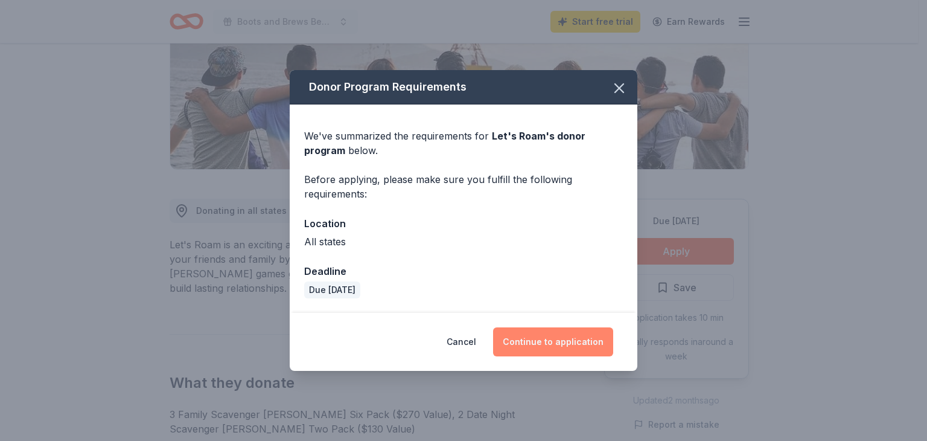
click at [563, 344] on button "Continue to application" at bounding box center [553, 341] width 120 height 29
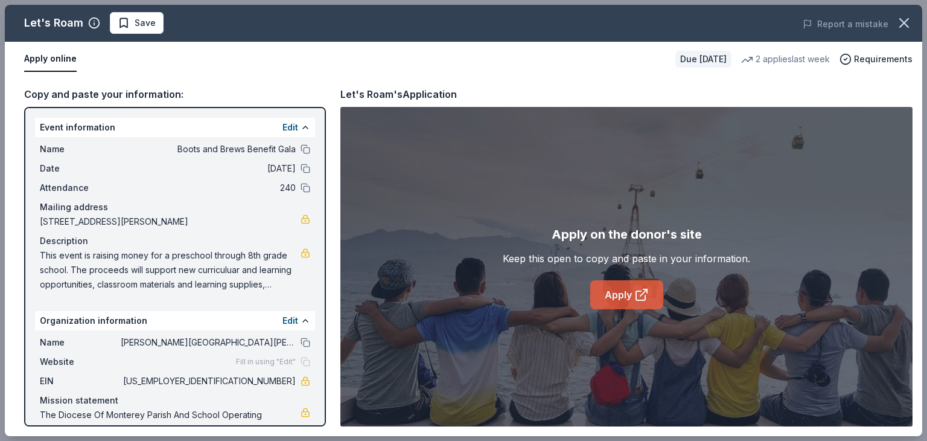
click at [620, 295] on link "Apply" at bounding box center [627, 294] width 73 height 29
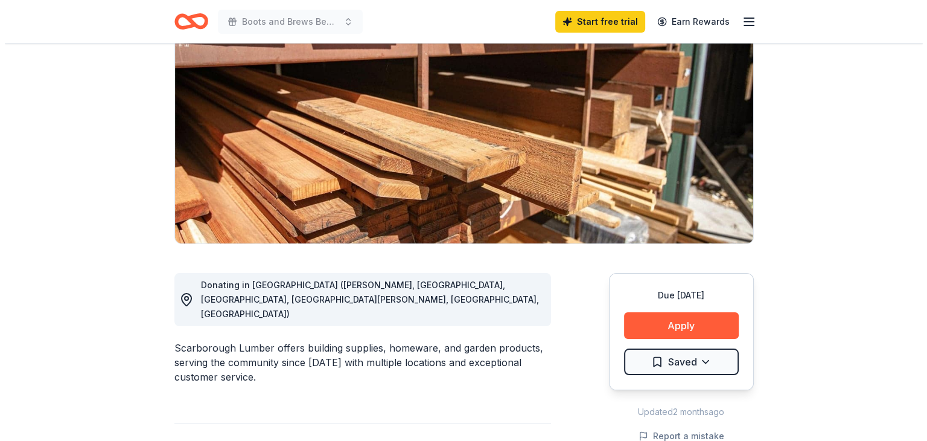
scroll to position [123, 0]
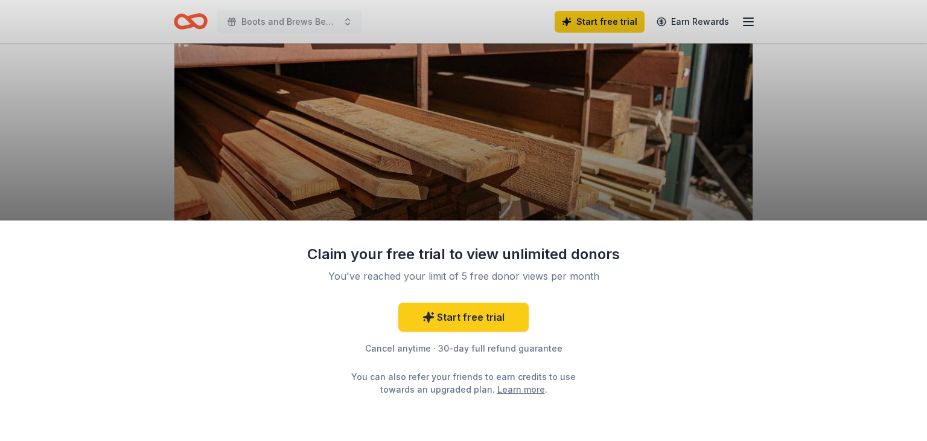
click at [766, 345] on div "Claim your free trial to view unlimited donors You've reached your limit of 5 f…" at bounding box center [463, 330] width 927 height 220
click at [702, 148] on div "Claim your free trial to view unlimited donors You've reached your limit of 5 f…" at bounding box center [463, 220] width 927 height 441
click at [464, 315] on link "Start free trial" at bounding box center [464, 316] width 130 height 29
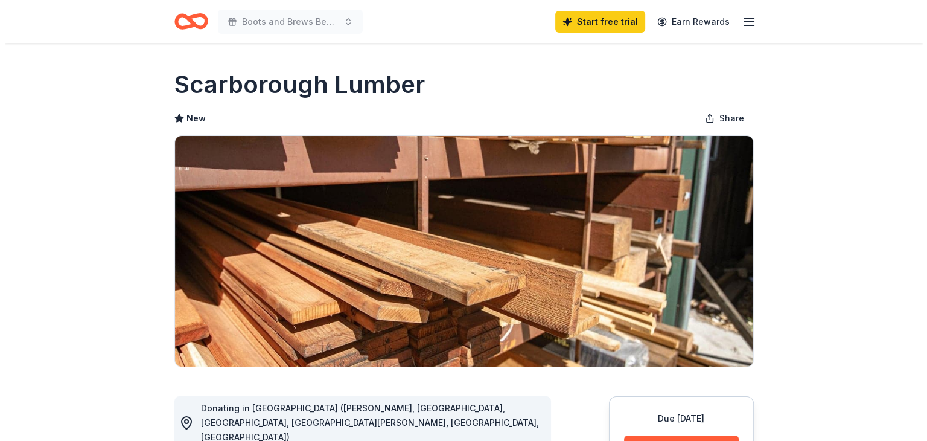
scroll to position [123, 0]
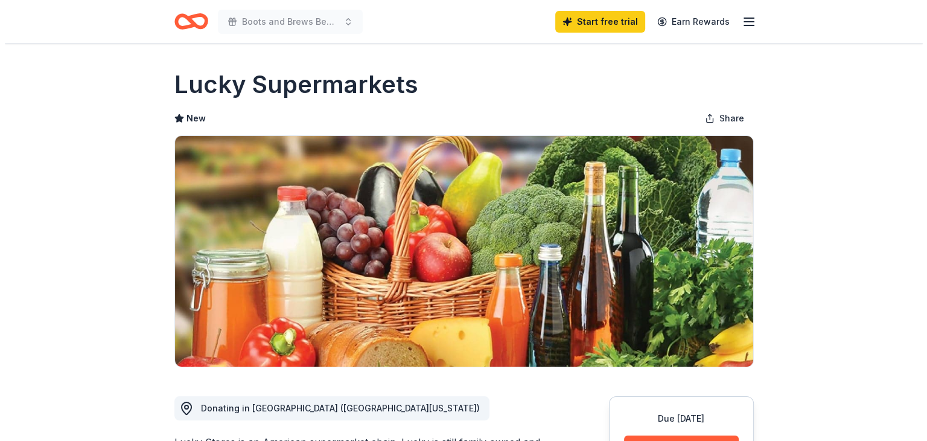
scroll to position [191, 0]
